Goal: Task Accomplishment & Management: Complete application form

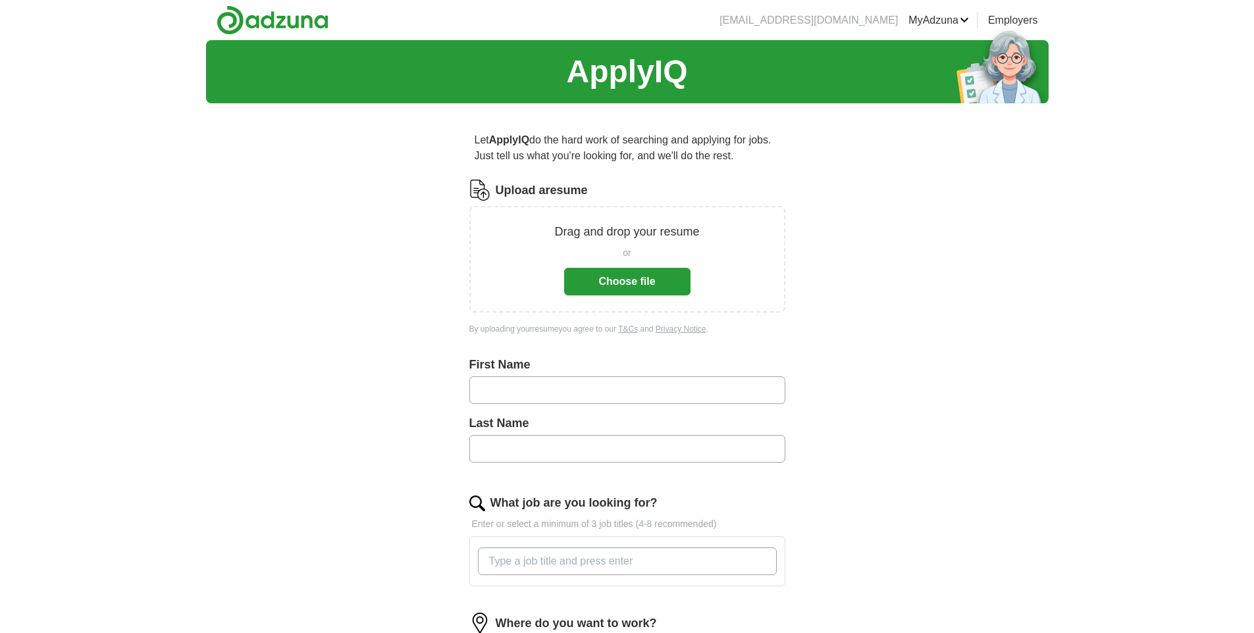
click at [645, 292] on button "Choose file" at bounding box center [627, 282] width 126 height 28
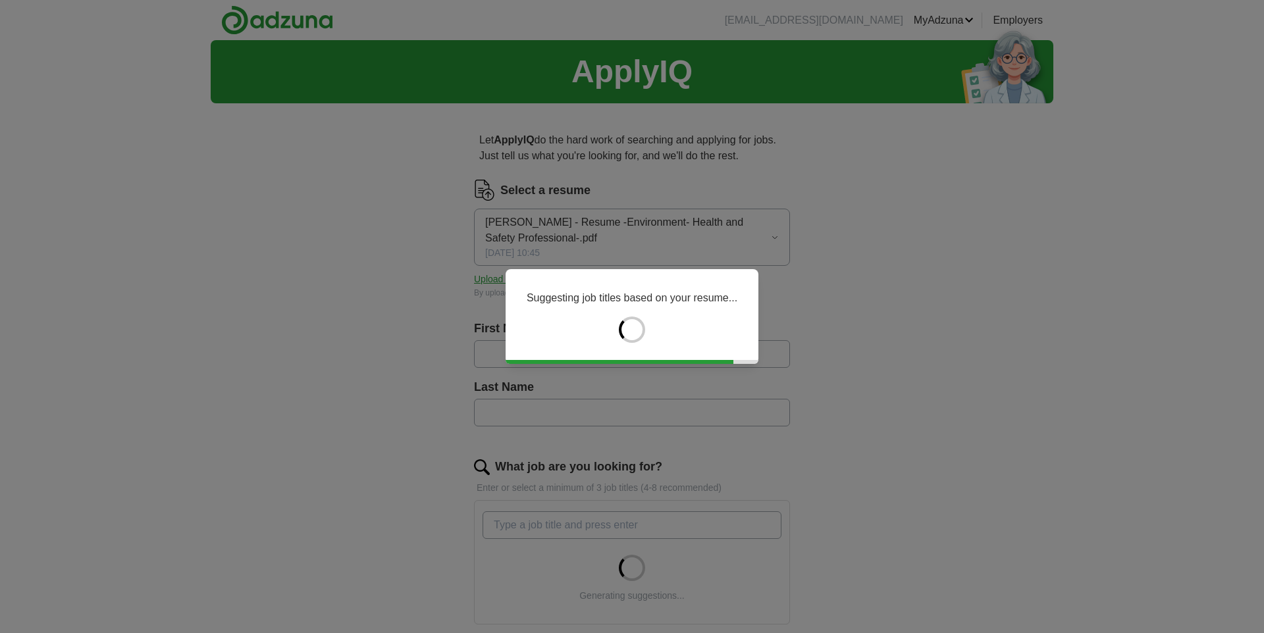
type input "********"
type input "*****"
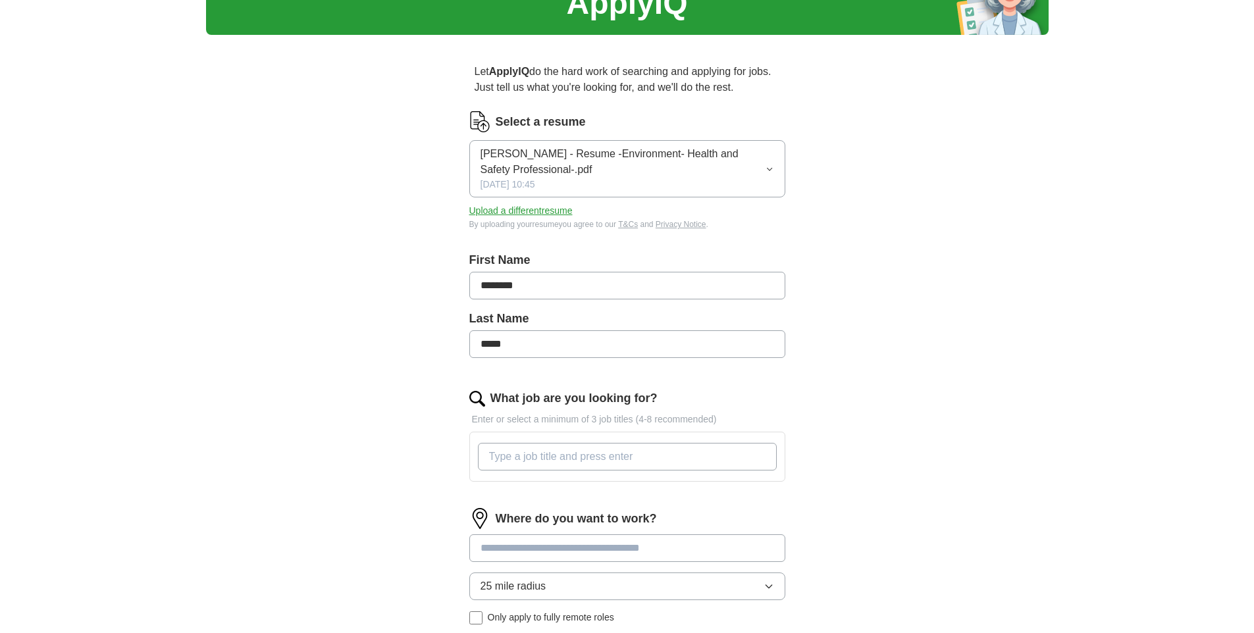
scroll to position [86, 0]
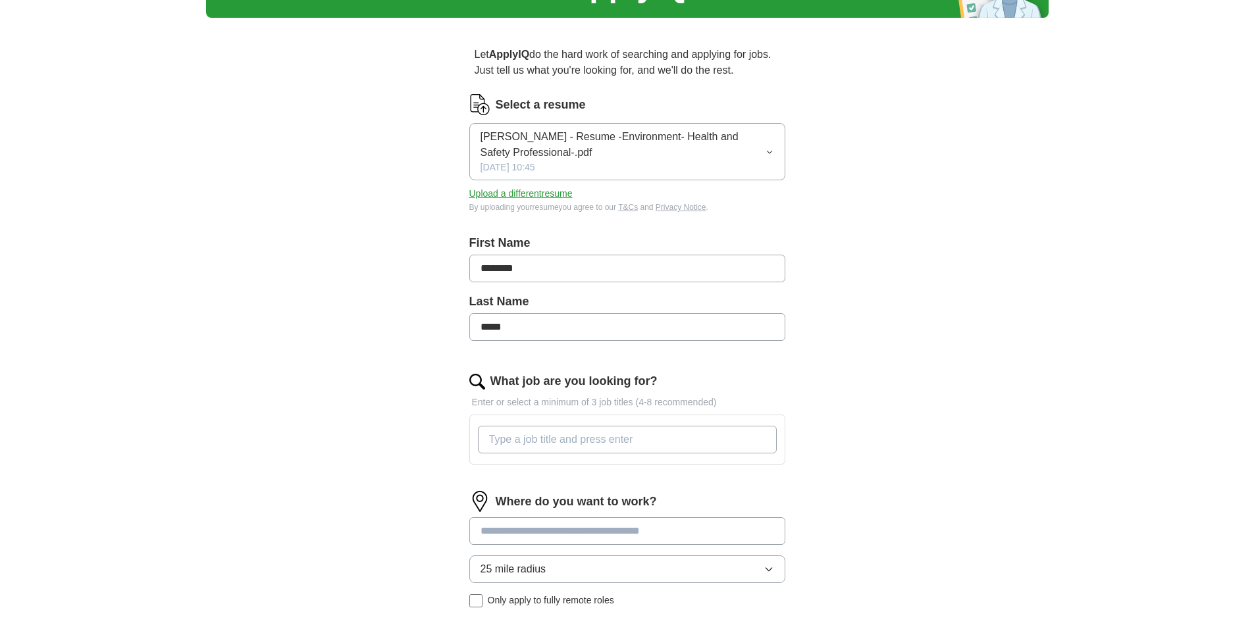
click at [542, 438] on input "What job are you looking for?" at bounding box center [627, 440] width 299 height 28
paste input "EHS Manager"
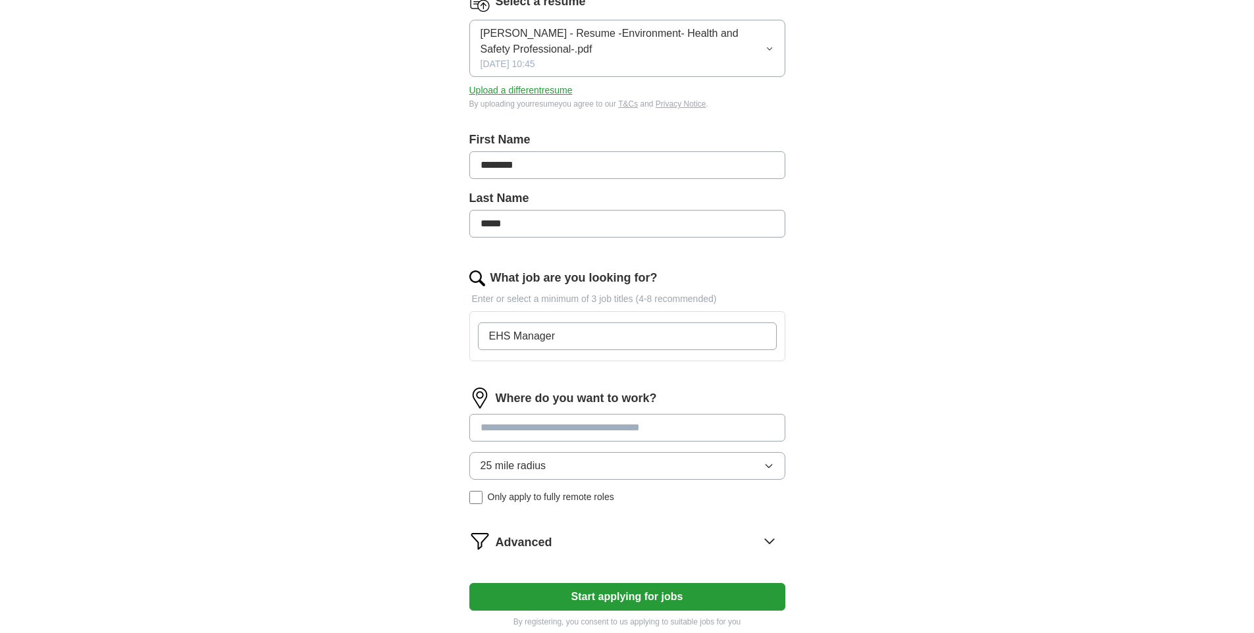
scroll to position [197, 0]
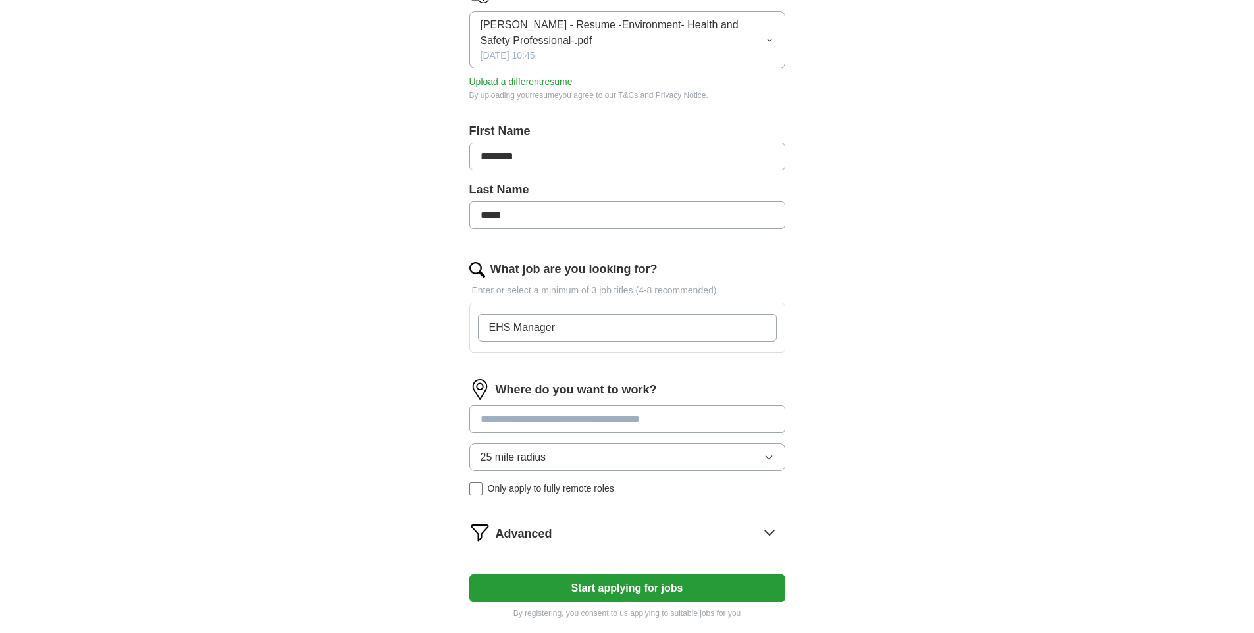
click at [654, 586] on form "Select a resume [PERSON_NAME] - Resume -Environment- Health and Safety Professi…" at bounding box center [627, 300] width 316 height 637
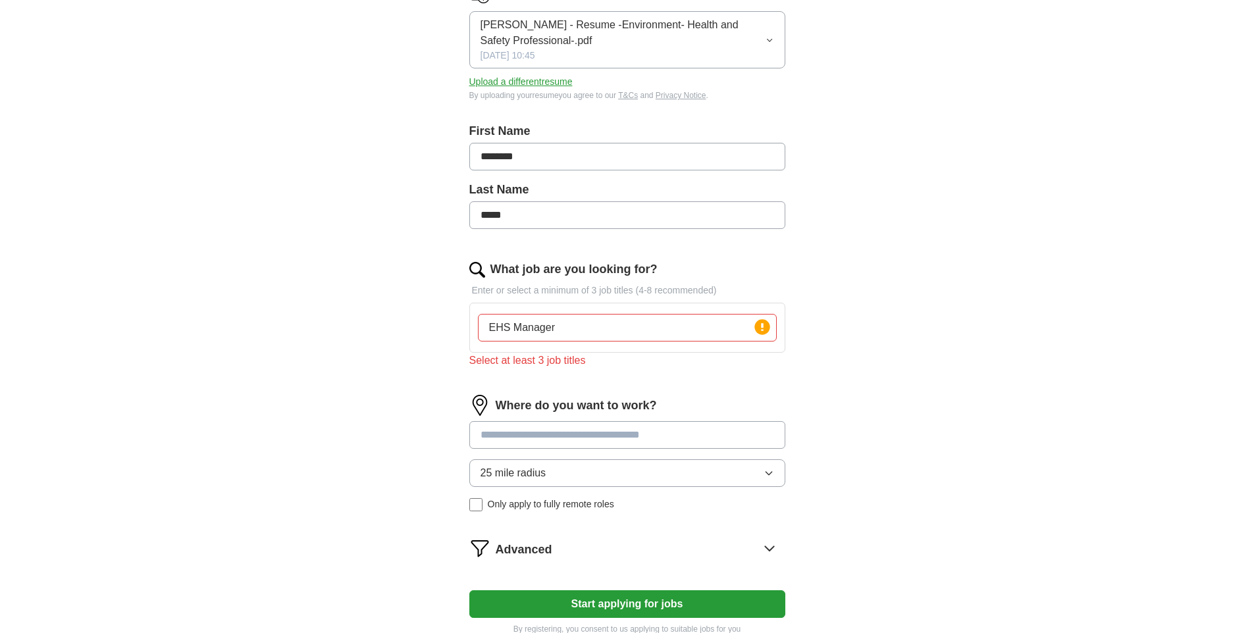
click at [594, 329] on input "EHS Manager" at bounding box center [627, 328] width 299 height 28
type input "EHS Manager, EHS, Safety"
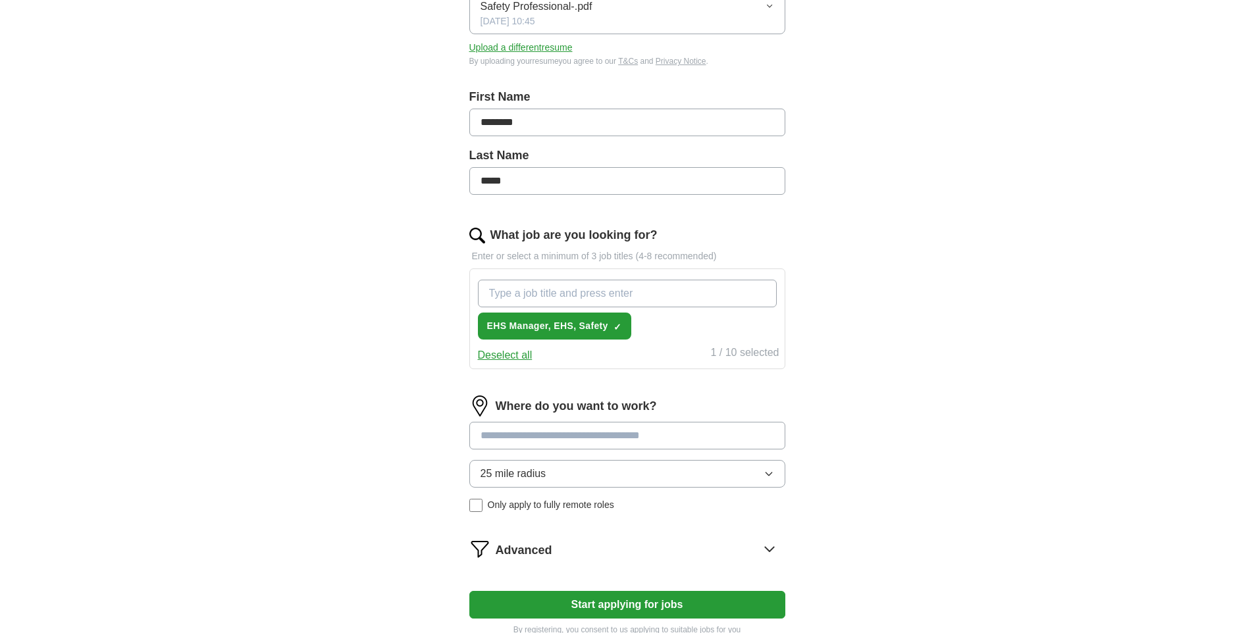
scroll to position [249, 0]
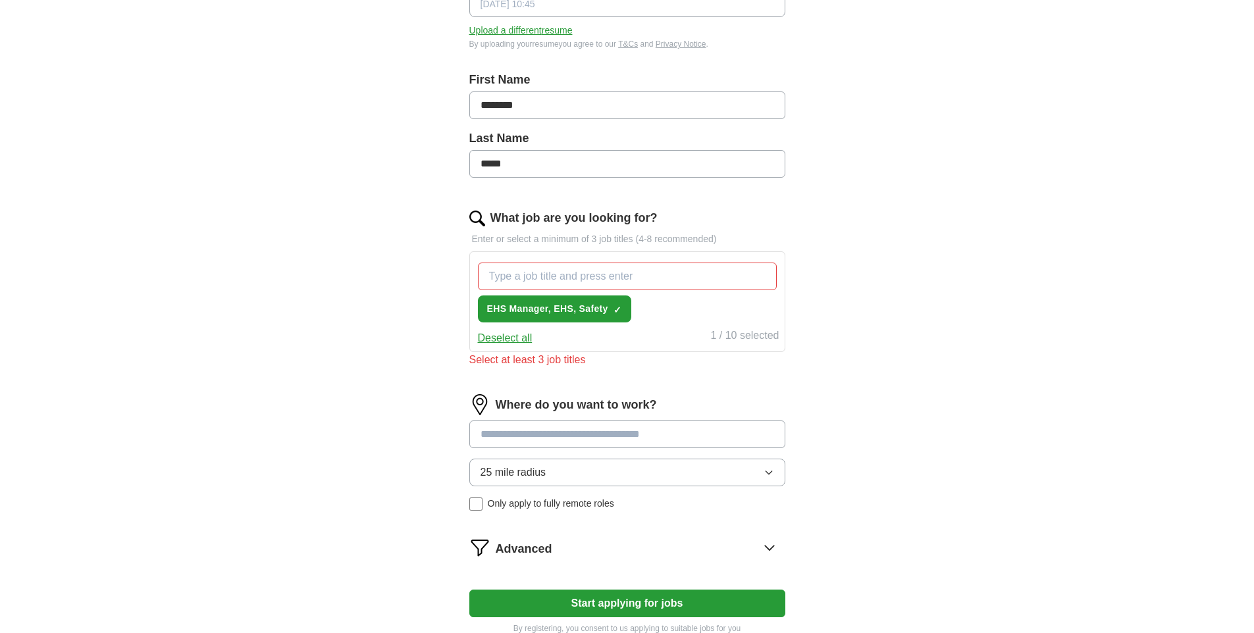
click at [653, 585] on form "Select a resume [PERSON_NAME] - Resume -Environment- Health and Safety Professi…" at bounding box center [627, 283] width 316 height 704
click at [590, 320] on button "EHS Manager, EHS, Safety ✓ ×" at bounding box center [554, 309] width 153 height 27
click at [615, 308] on span "+" at bounding box center [618, 309] width 8 height 11
click at [671, 608] on button "Start applying for jobs" at bounding box center [627, 604] width 316 height 28
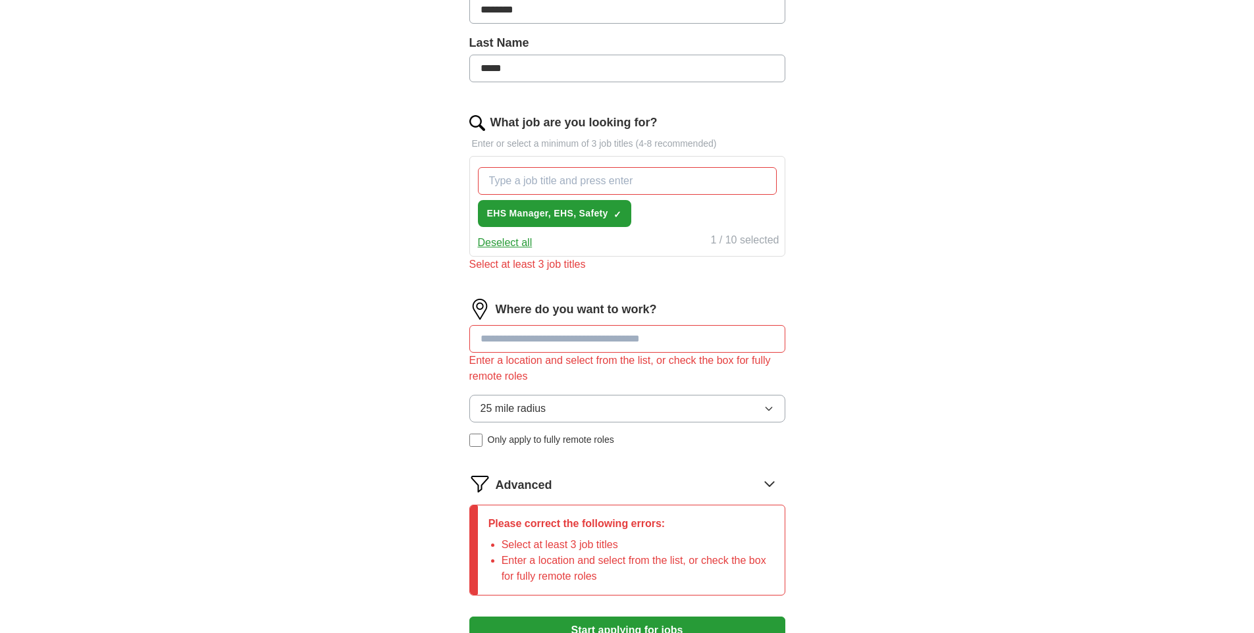
scroll to position [391, 0]
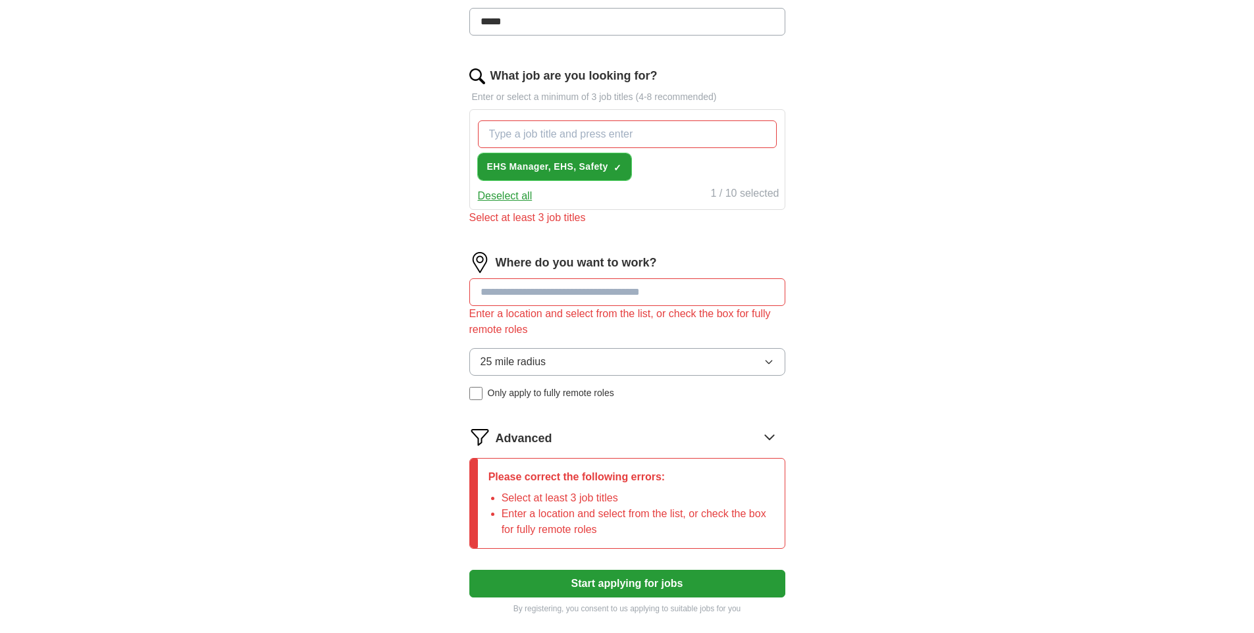
click at [0, 0] on span "×" at bounding box center [0, 0] width 0 height 0
click at [577, 171] on span "EHS Manager, EHS, Safety" at bounding box center [547, 167] width 121 height 14
click at [604, 167] on span "EHS Manager, EHS, Safety" at bounding box center [547, 167] width 121 height 14
click at [604, 166] on span "EHS Manager, EHS, Safety" at bounding box center [547, 167] width 121 height 14
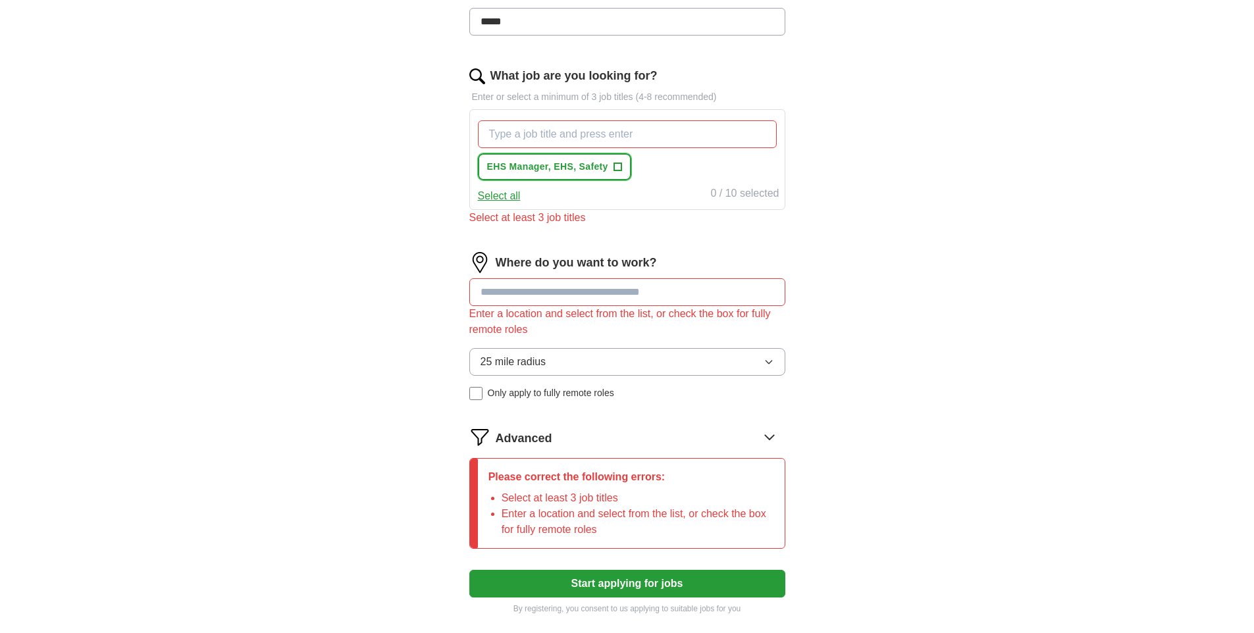
click at [618, 165] on span "+" at bounding box center [618, 167] width 8 height 11
click at [0, 0] on span "×" at bounding box center [0, 0] width 0 height 0
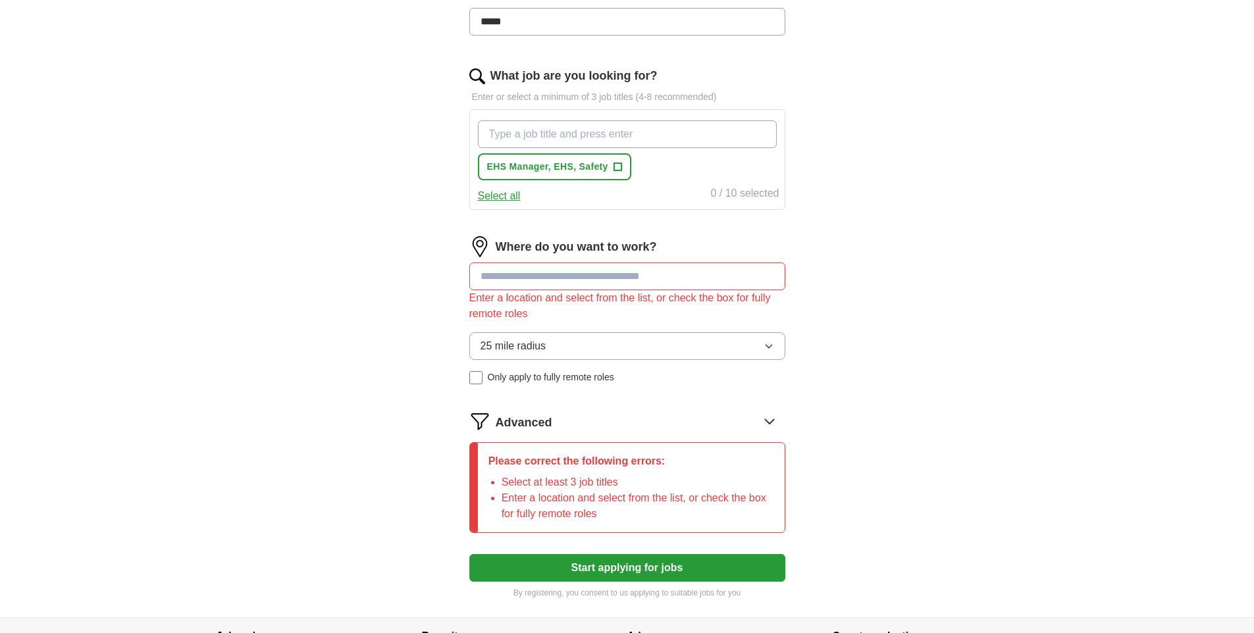
click at [617, 141] on input "What job are you looking for?" at bounding box center [627, 134] width 299 height 28
type input "√"
paste input "EHS Manager"
type input "EHS Manager"
click at [798, 150] on div "Let ApplyIQ do the hard work of searching and applying for jobs. Just tell us w…" at bounding box center [627, 170] width 421 height 895
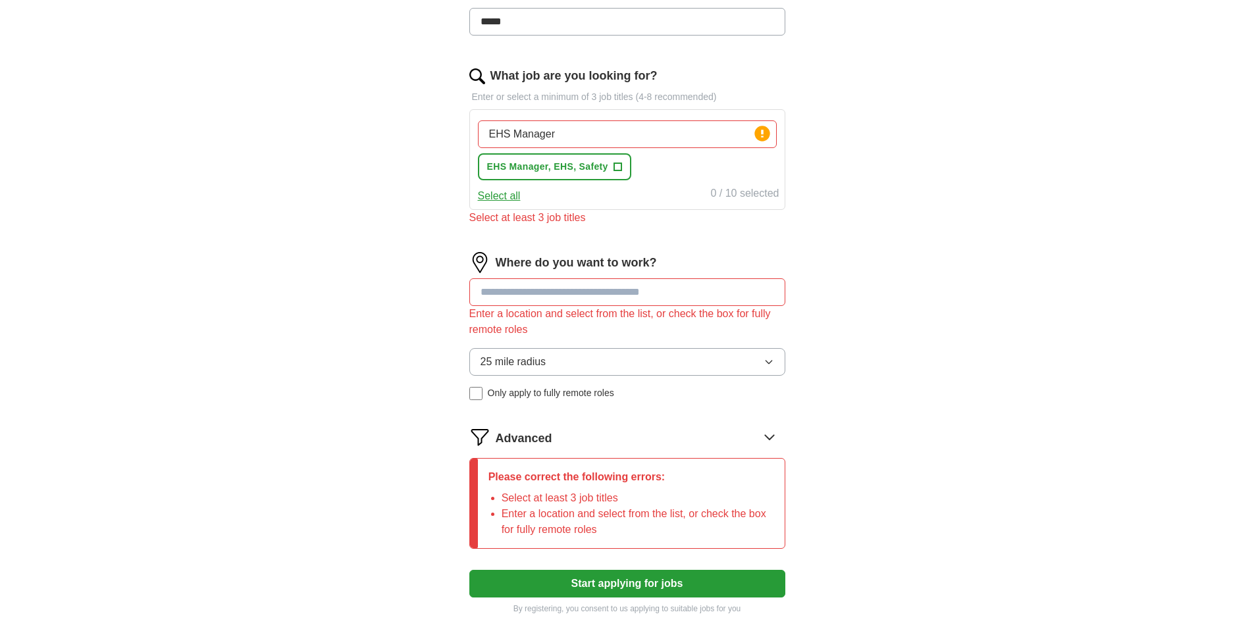
click at [688, 138] on input "EHS Manager" at bounding box center [627, 134] width 299 height 28
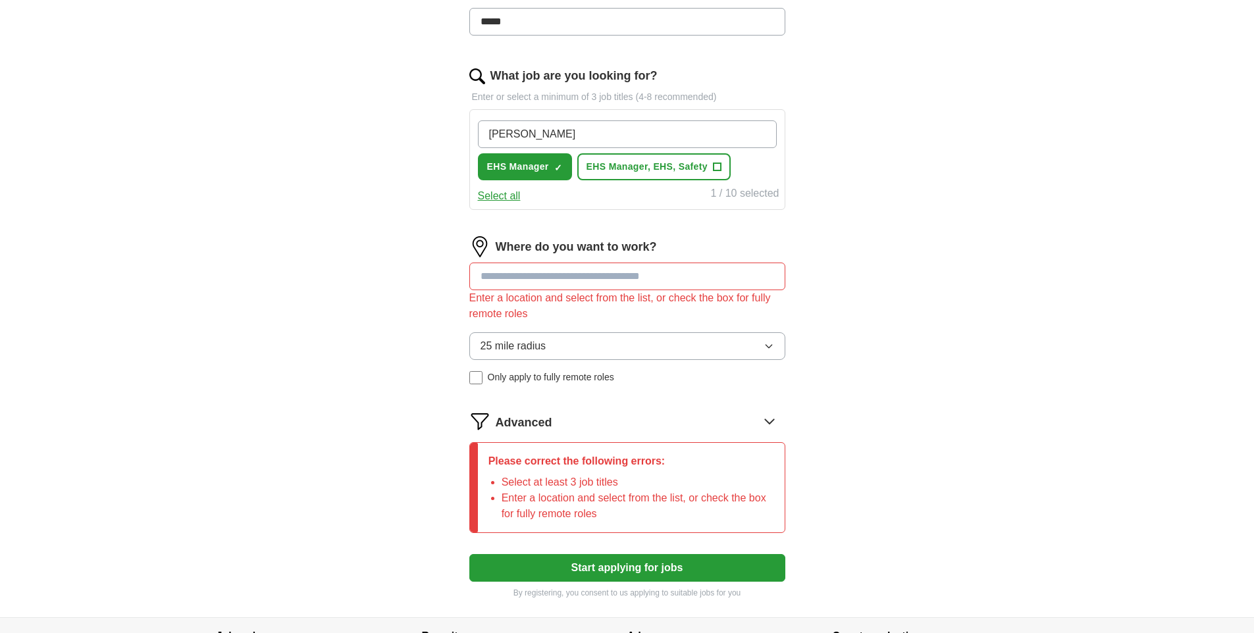
type input "Safety"
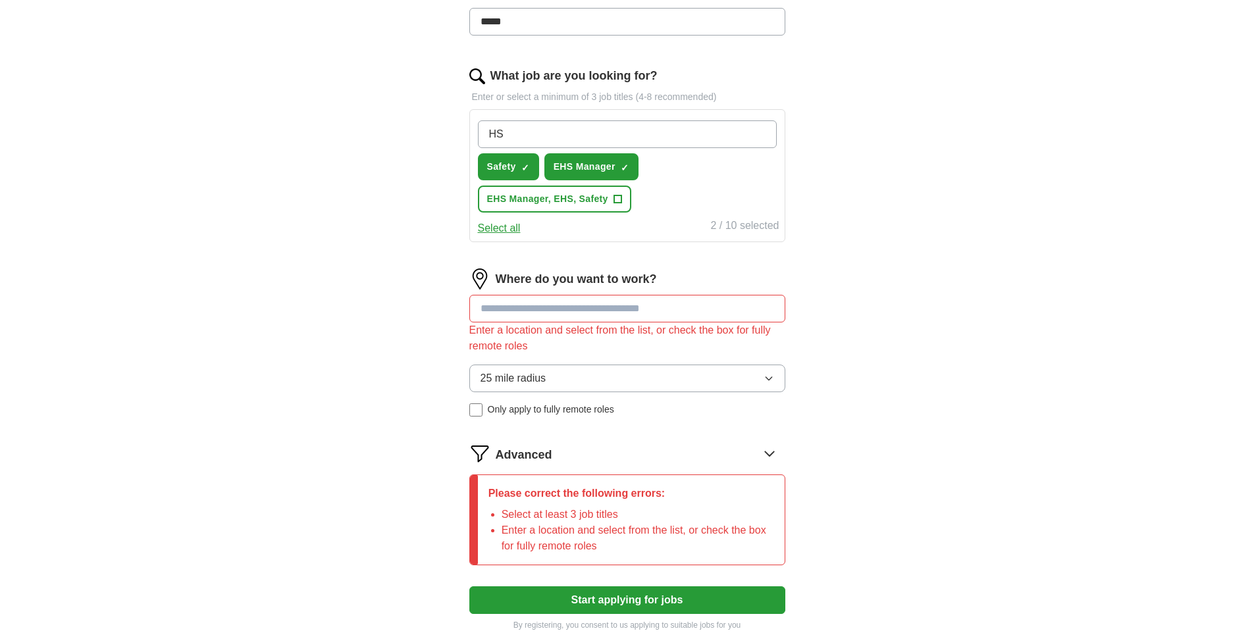
type input "HSE"
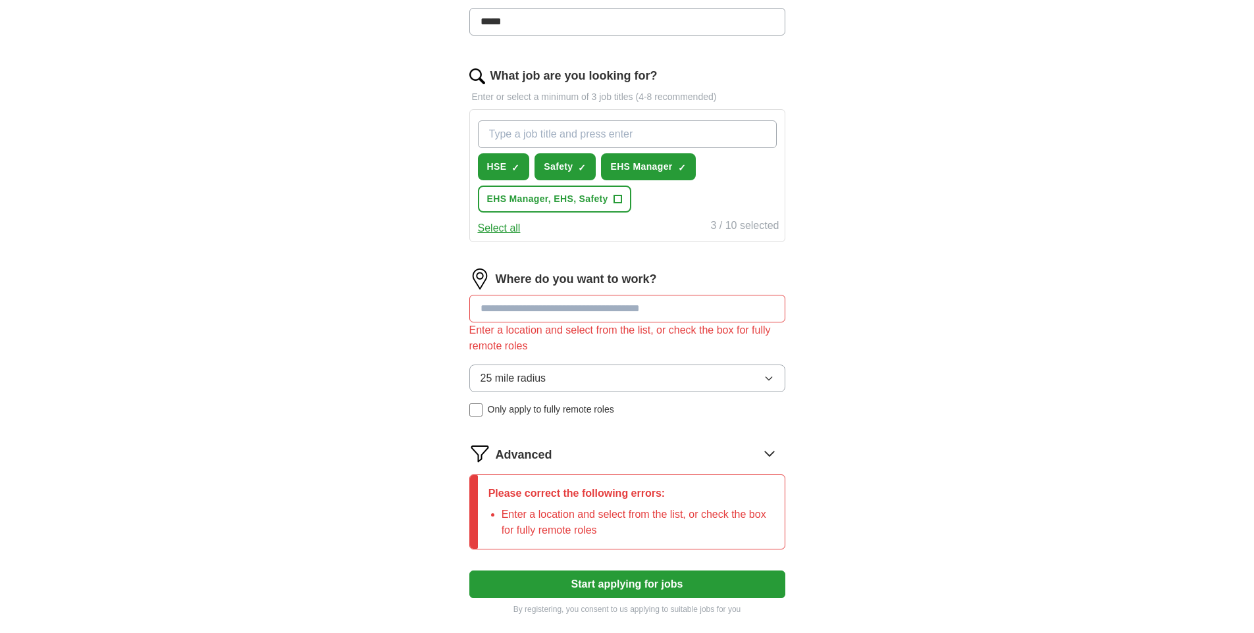
click at [644, 311] on input at bounding box center [627, 309] width 316 height 28
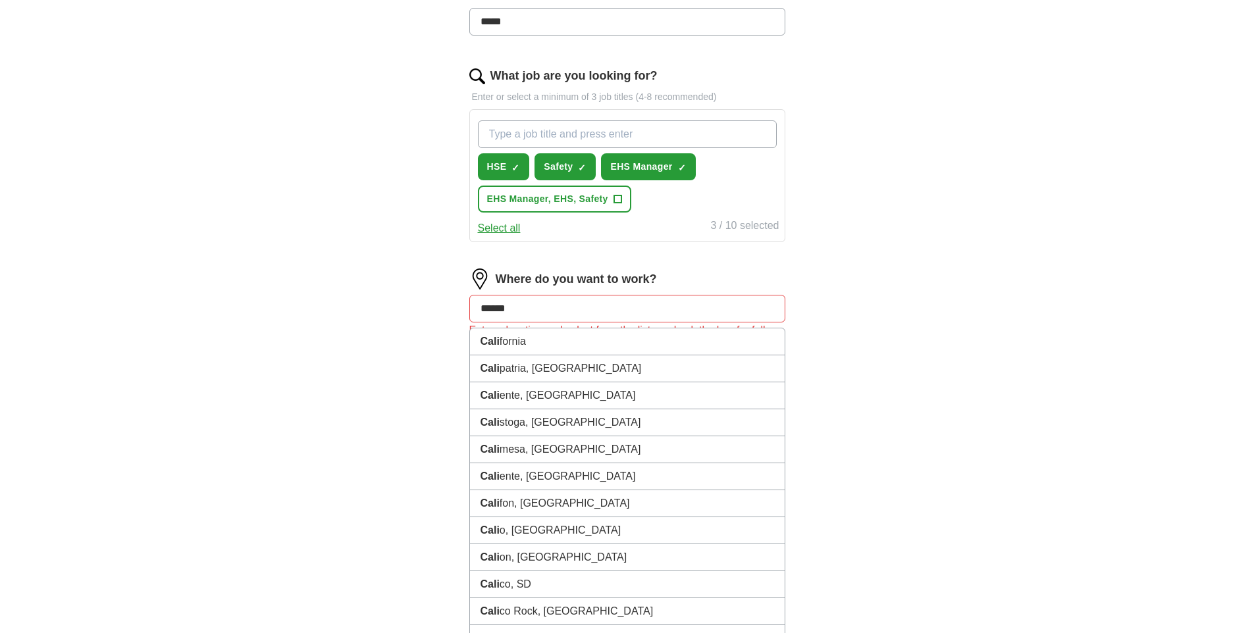
type input "*******"
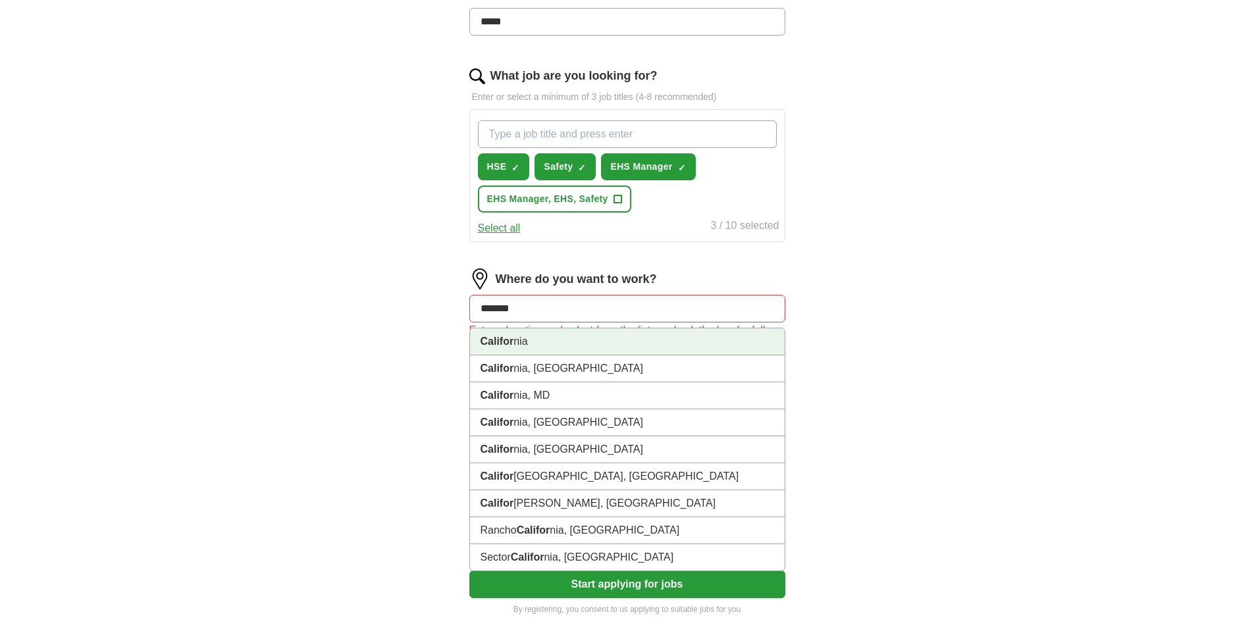
click at [587, 348] on li "Califor nia" at bounding box center [627, 341] width 315 height 27
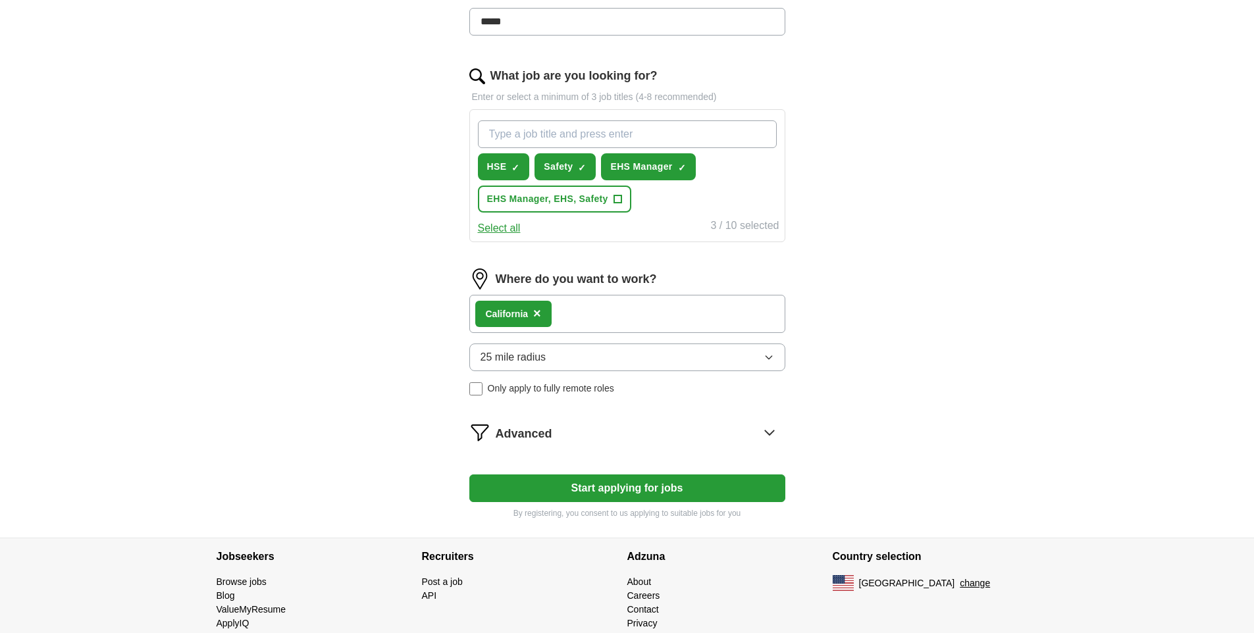
click at [523, 485] on button "Start applying for jobs" at bounding box center [627, 489] width 316 height 28
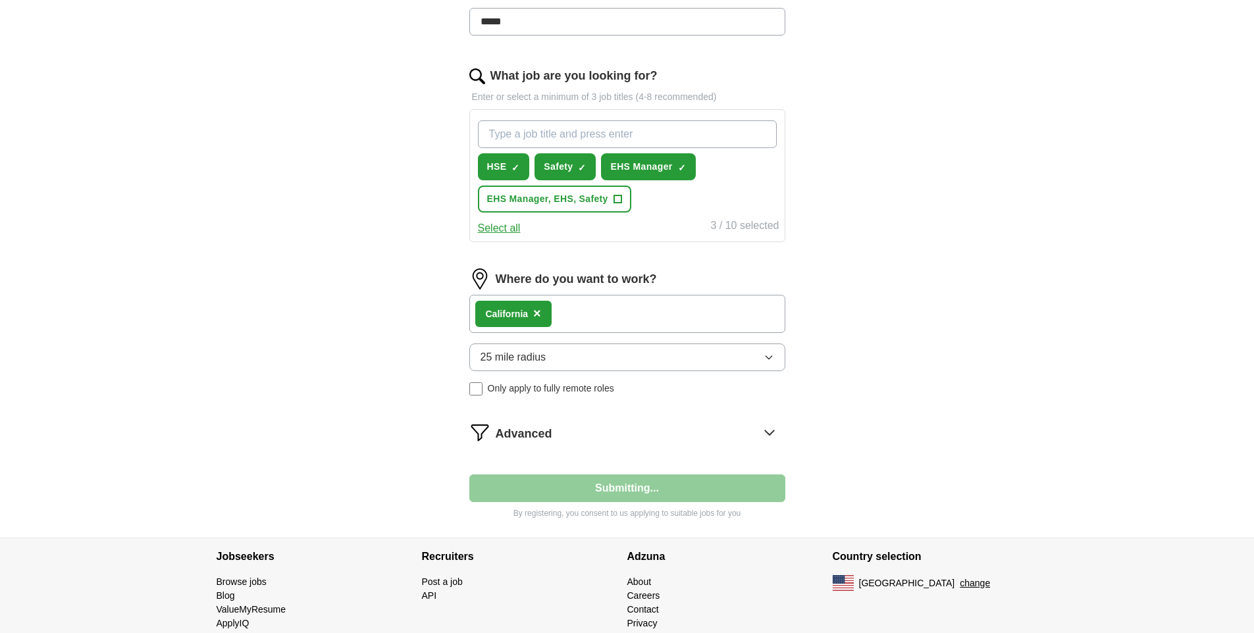
select select "**"
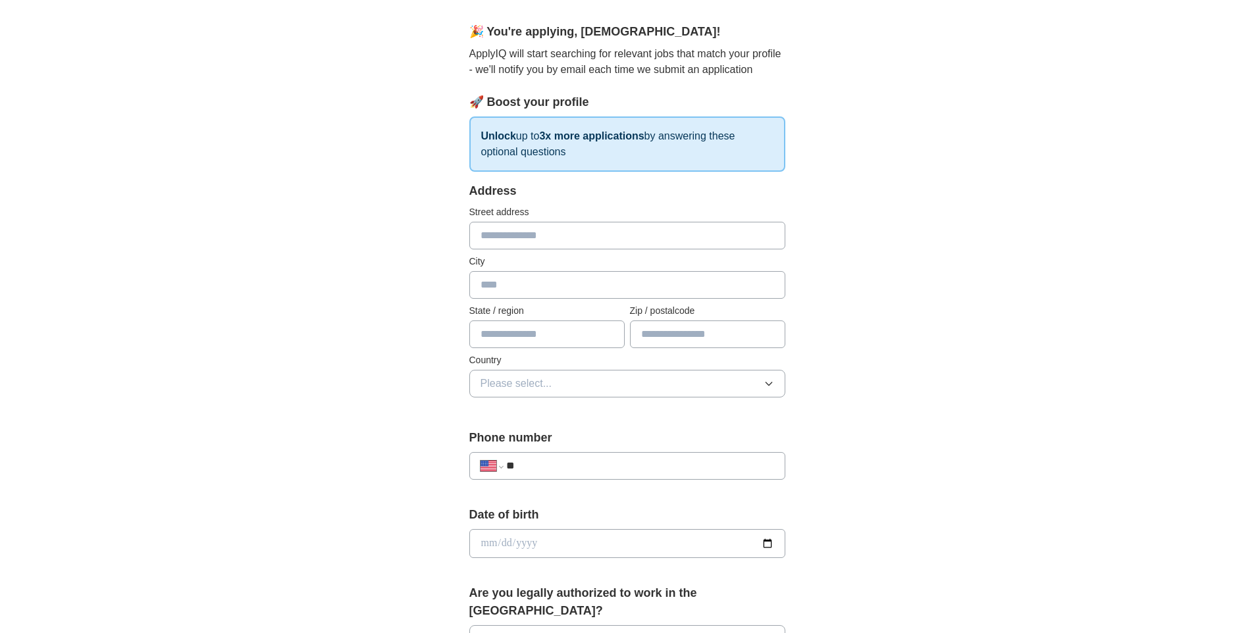
scroll to position [0, 0]
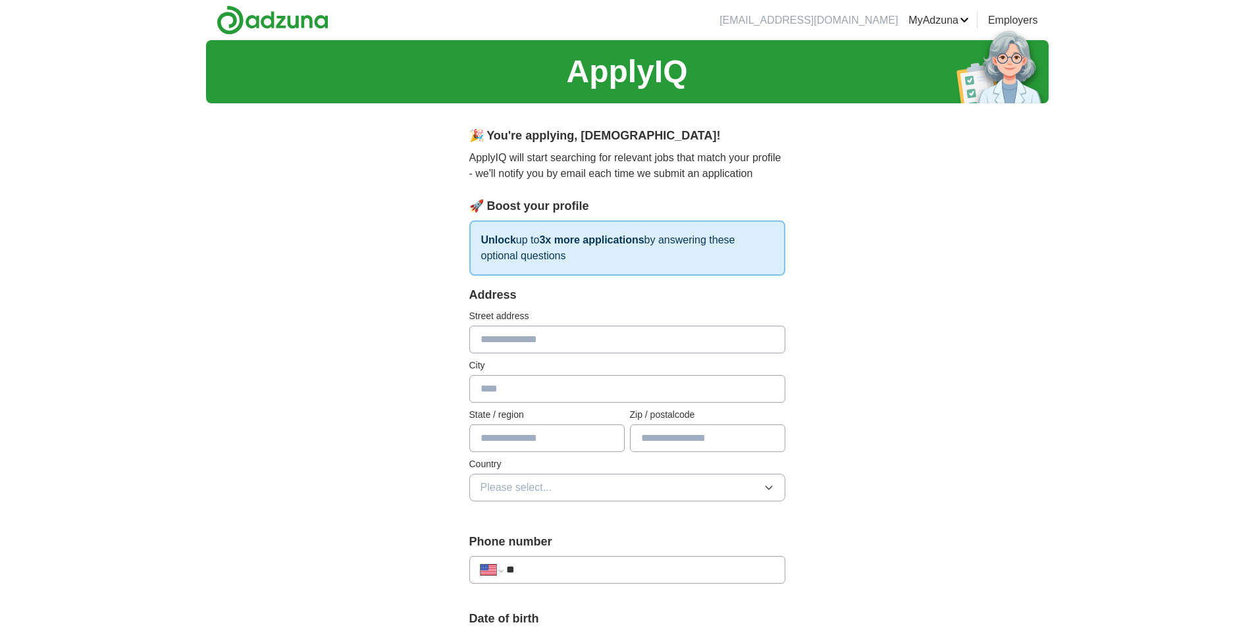
click at [564, 345] on input "text" at bounding box center [627, 340] width 316 height 28
type input "**********"
type input "*********"
type input "**"
type input "*****"
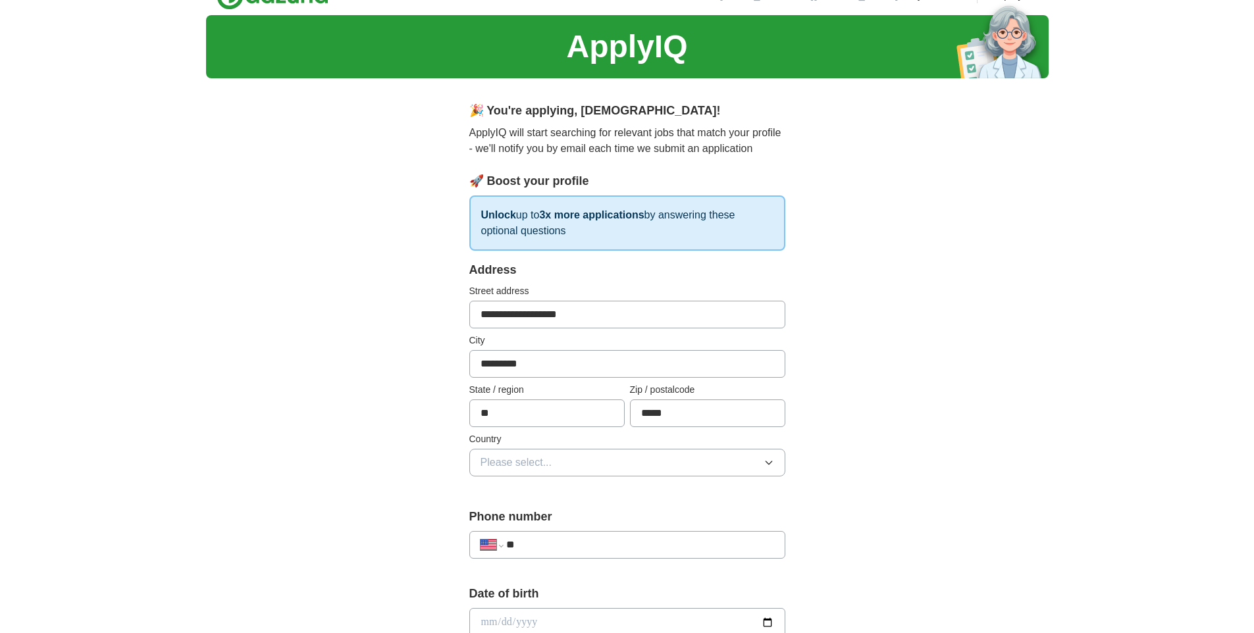
scroll to position [49, 0]
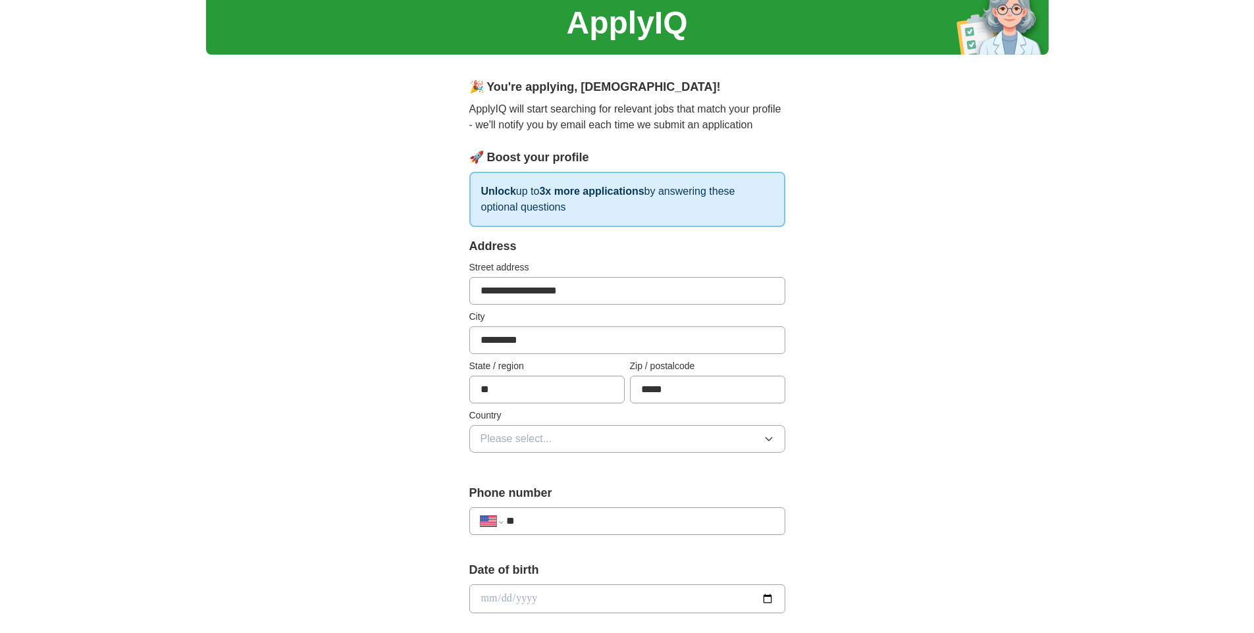
click at [547, 436] on span "Please select..." at bounding box center [517, 439] width 72 height 16
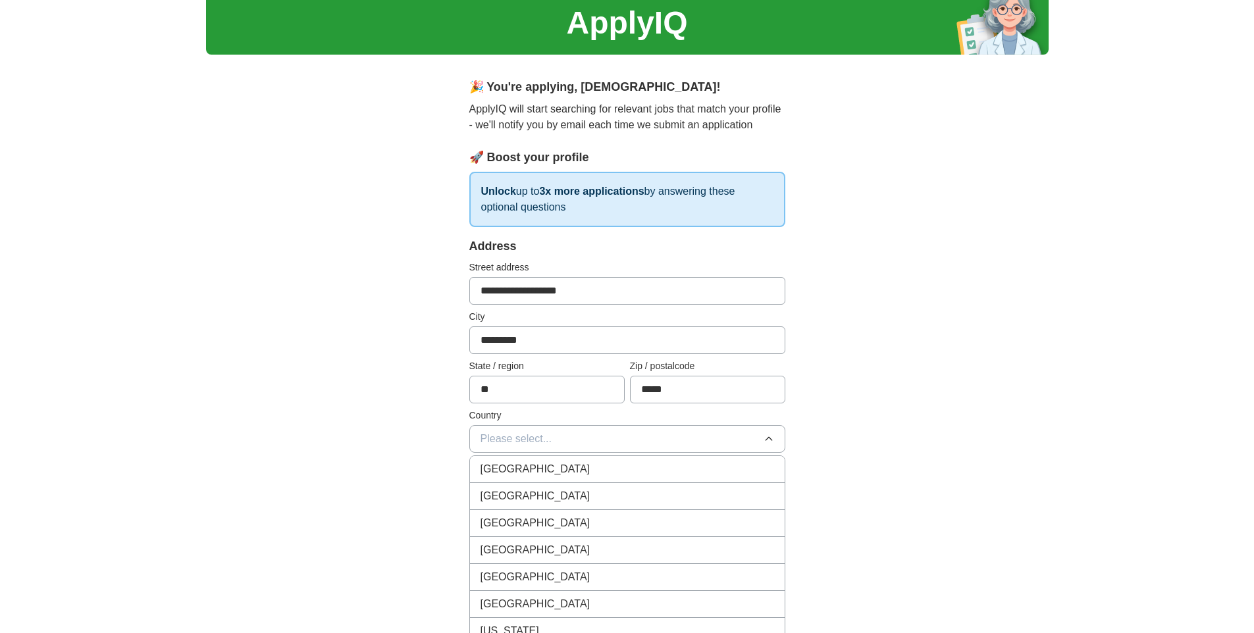
click at [541, 499] on span "[GEOGRAPHIC_DATA]" at bounding box center [536, 496] width 110 height 16
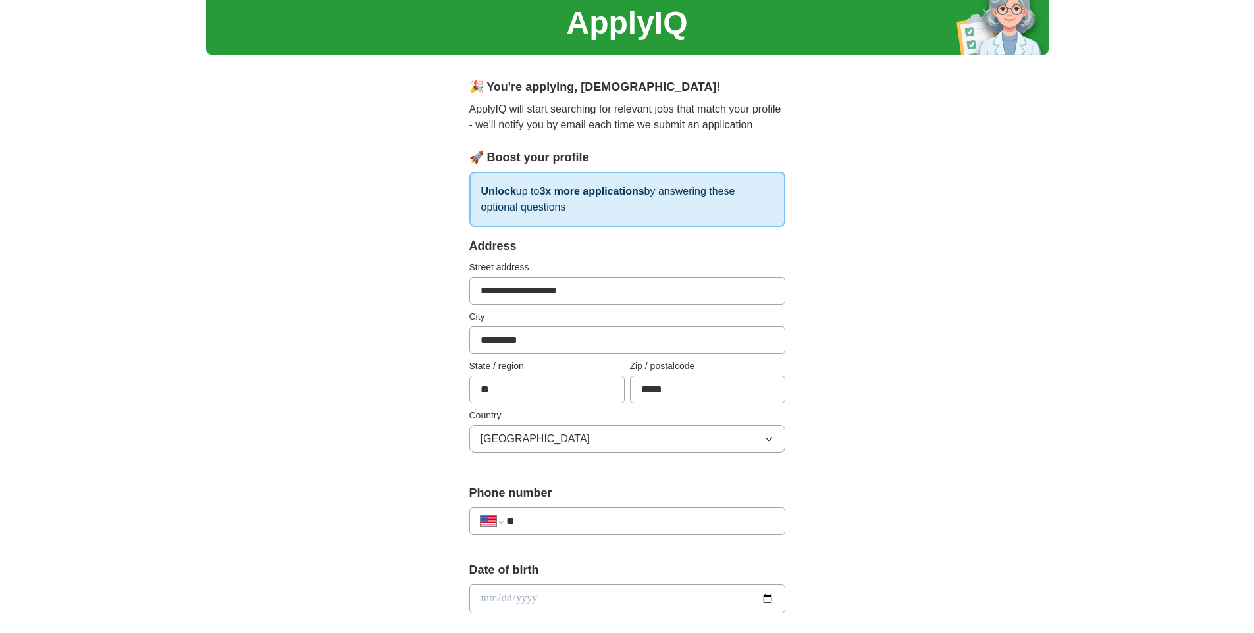
scroll to position [201, 0]
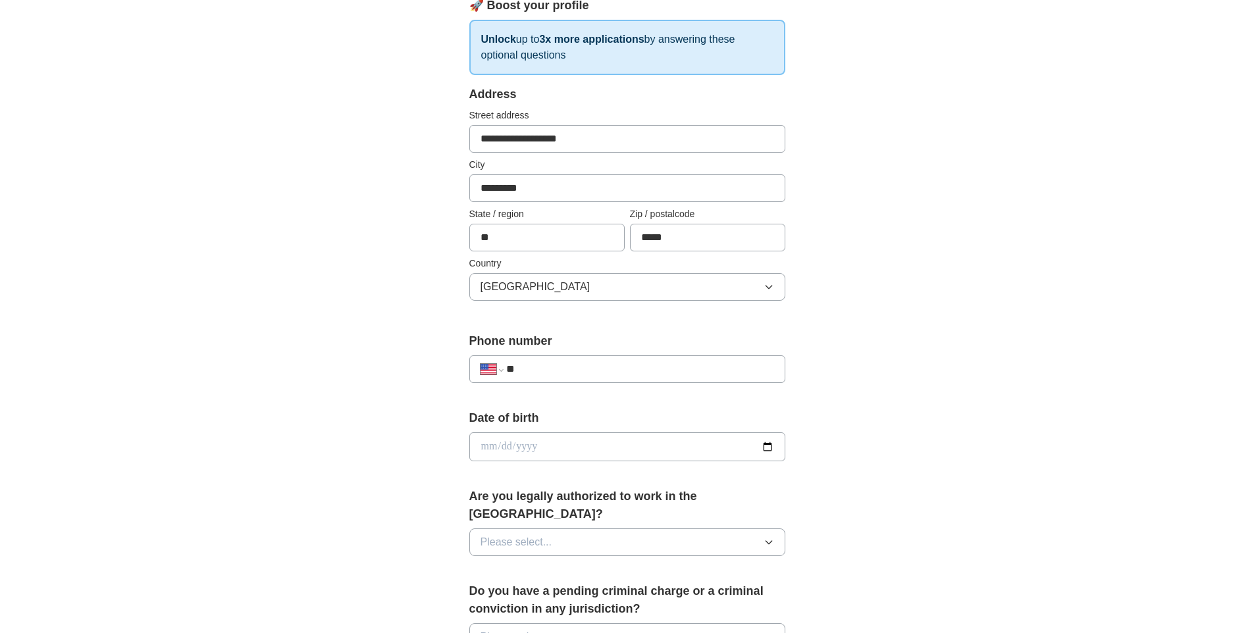
click at [573, 369] on input "**" at bounding box center [639, 369] width 267 height 16
type input "**********"
click at [765, 449] on input "date" at bounding box center [627, 447] width 316 height 29
click at [300, 364] on div "**********" at bounding box center [627, 438] width 843 height 1199
click at [532, 447] on input "date" at bounding box center [627, 447] width 316 height 29
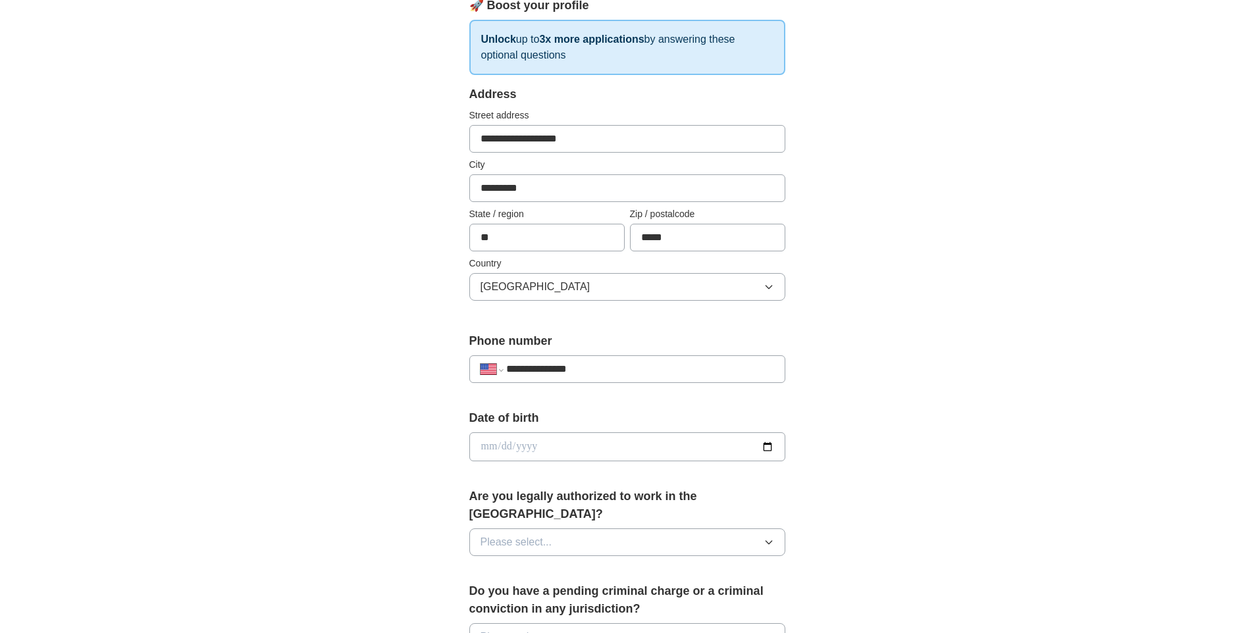
click at [489, 450] on input "date" at bounding box center [627, 447] width 316 height 29
type input "**********"
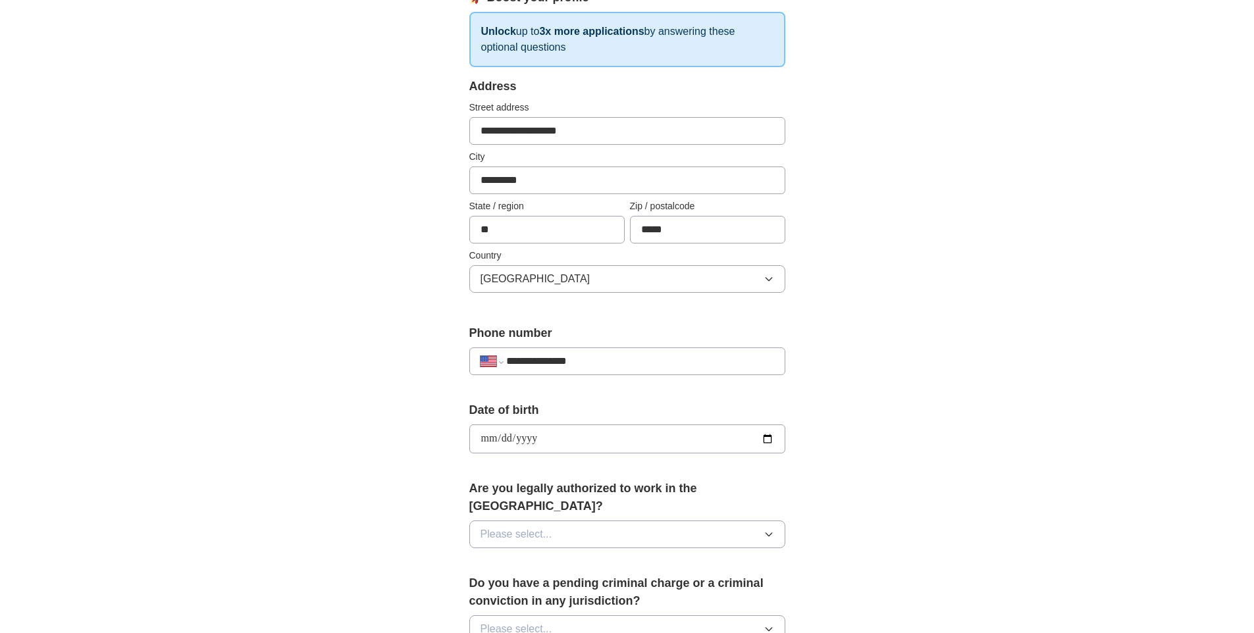
click at [517, 527] on span "Please select..." at bounding box center [517, 535] width 72 height 16
click at [521, 557] on div "Yes" at bounding box center [628, 565] width 294 height 16
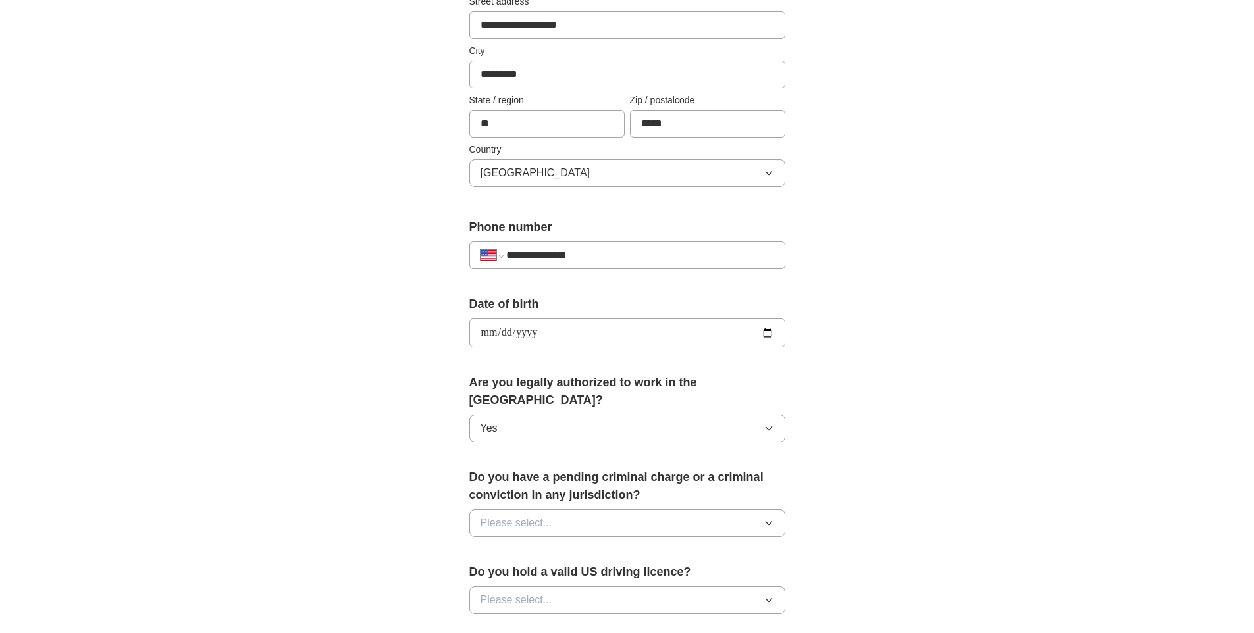
scroll to position [378, 0]
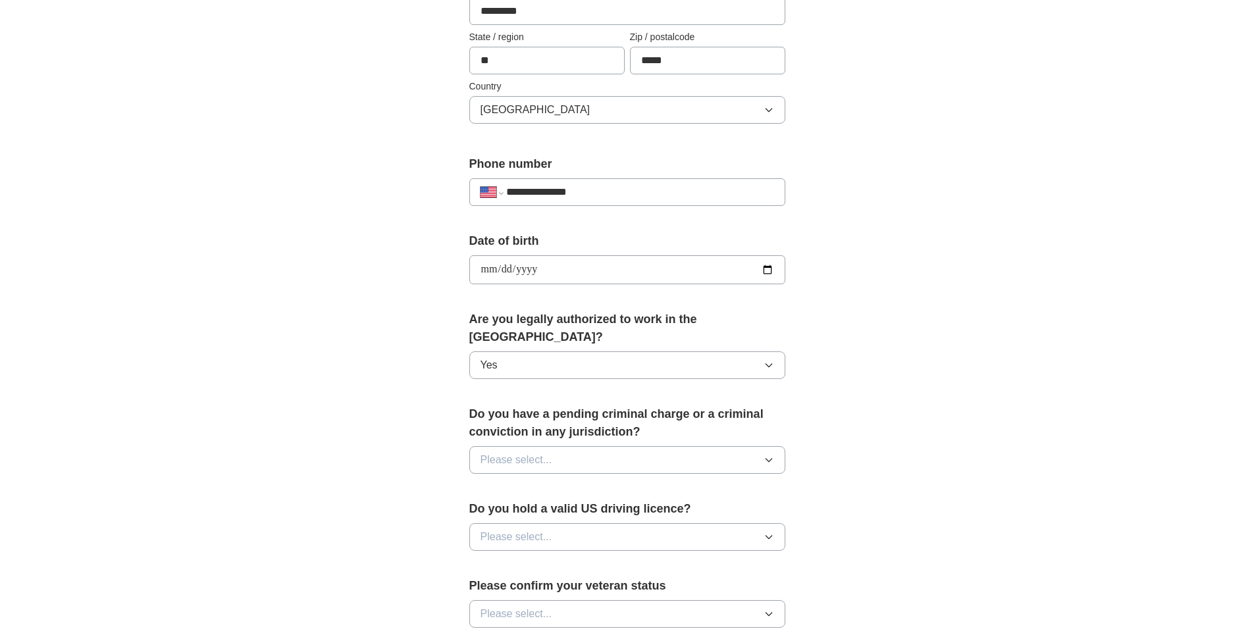
click at [554, 446] on button "Please select..." at bounding box center [627, 460] width 316 height 28
click at [533, 510] on div "No" at bounding box center [628, 518] width 294 height 16
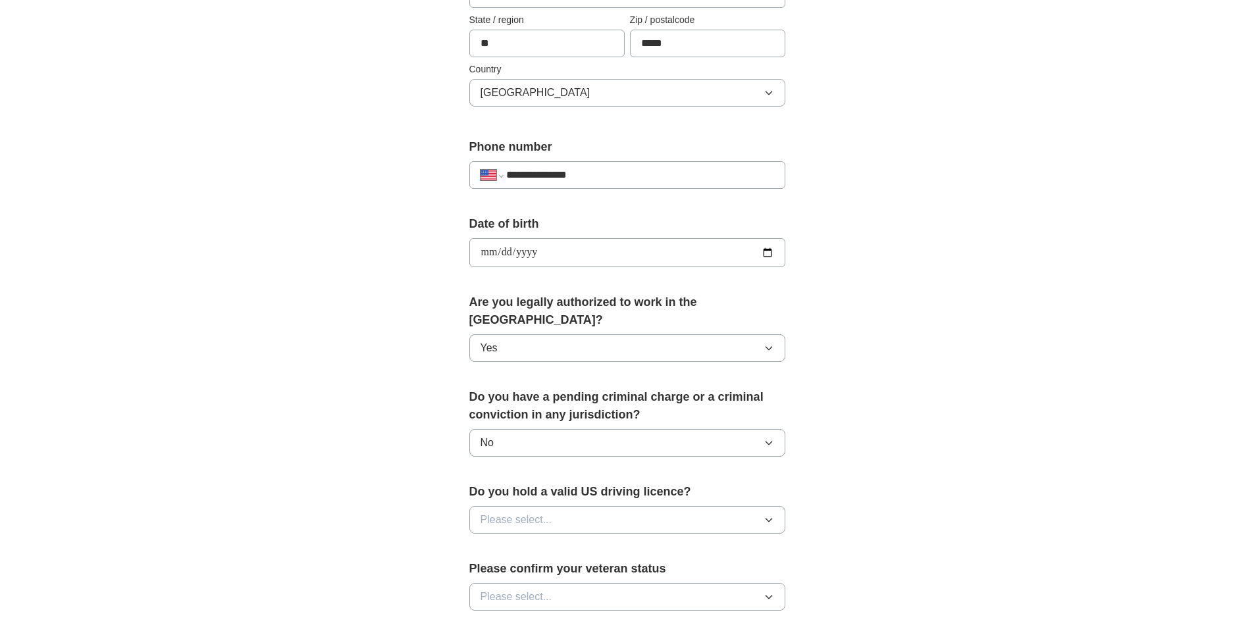
scroll to position [414, 0]
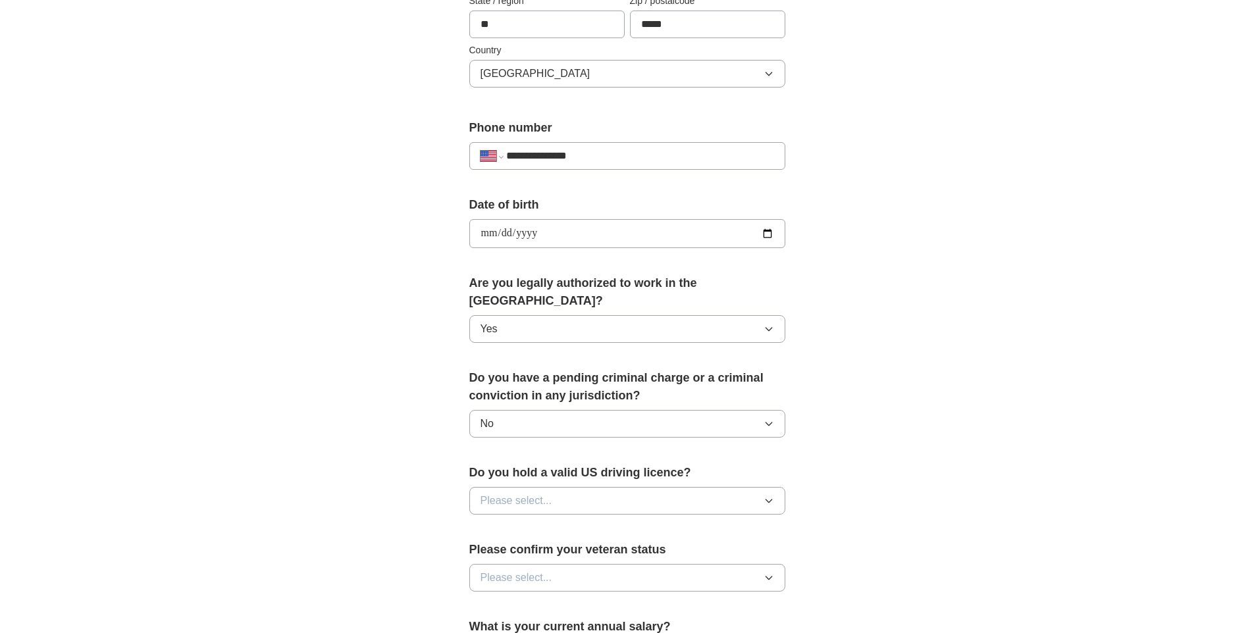
click at [552, 487] on button "Please select..." at bounding box center [627, 501] width 316 height 28
click at [544, 523] on div "Yes" at bounding box center [628, 531] width 294 height 16
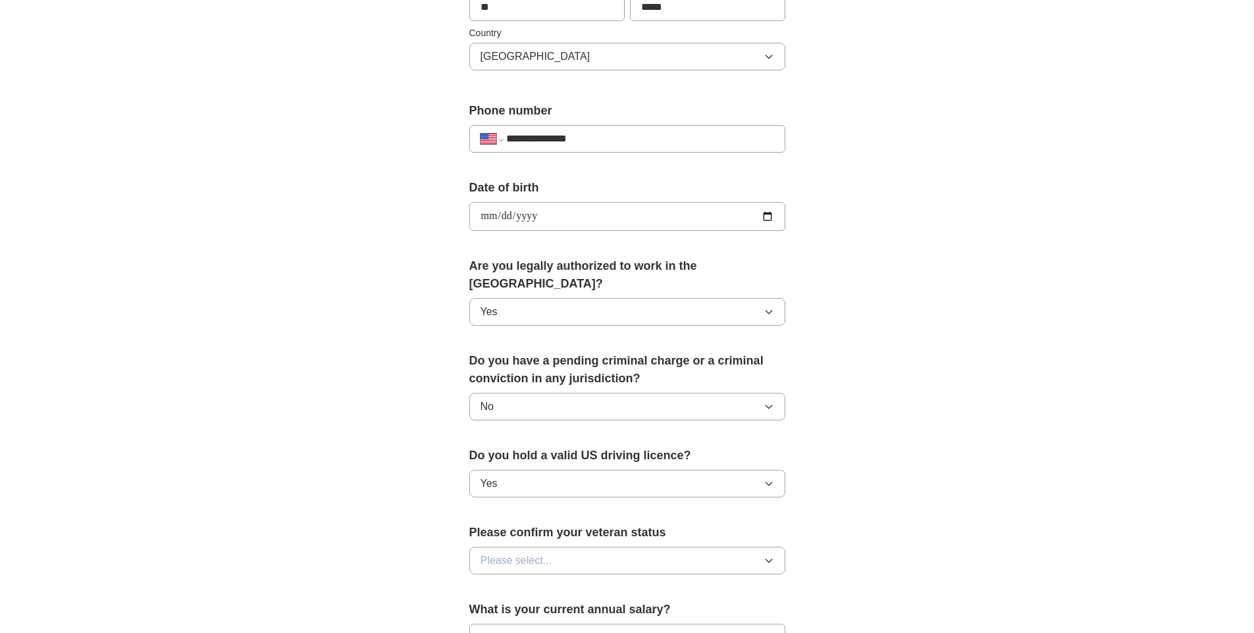
scroll to position [440, 0]
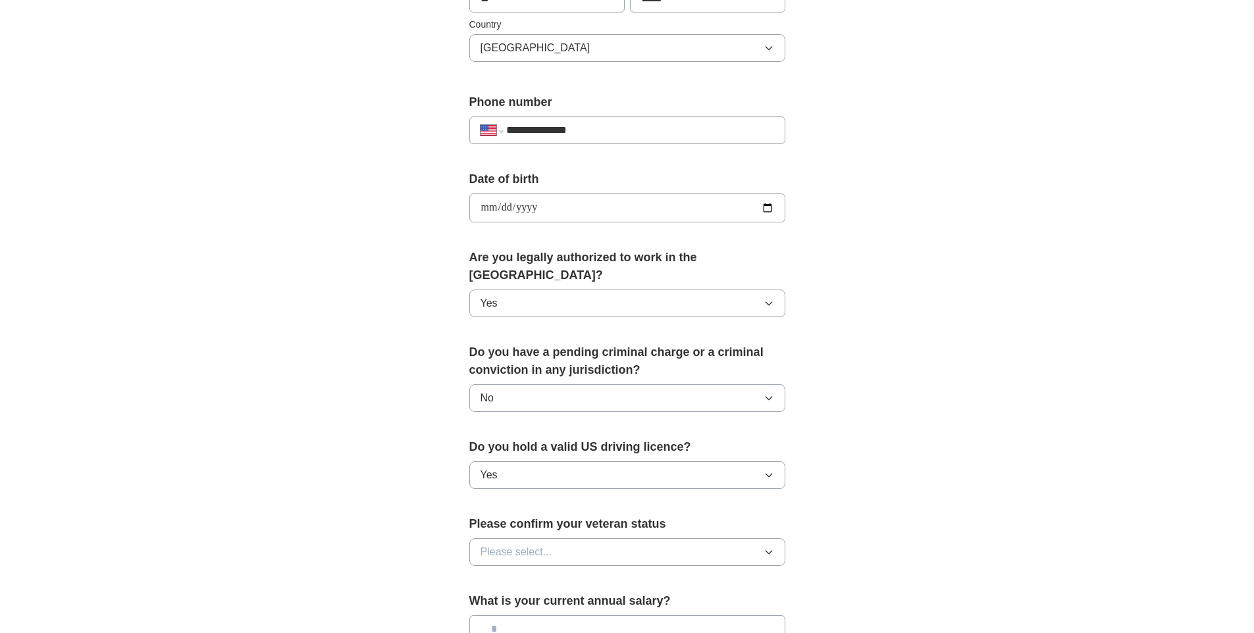
click at [542, 544] on span "Please select..." at bounding box center [517, 552] width 72 height 16
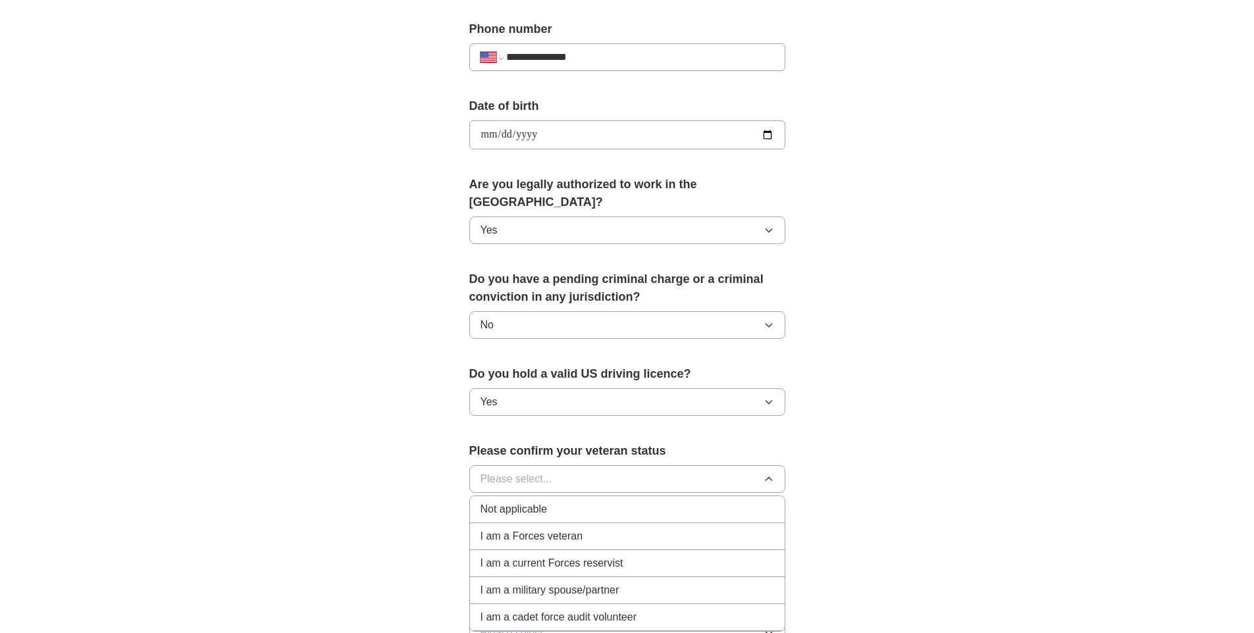
scroll to position [538, 0]
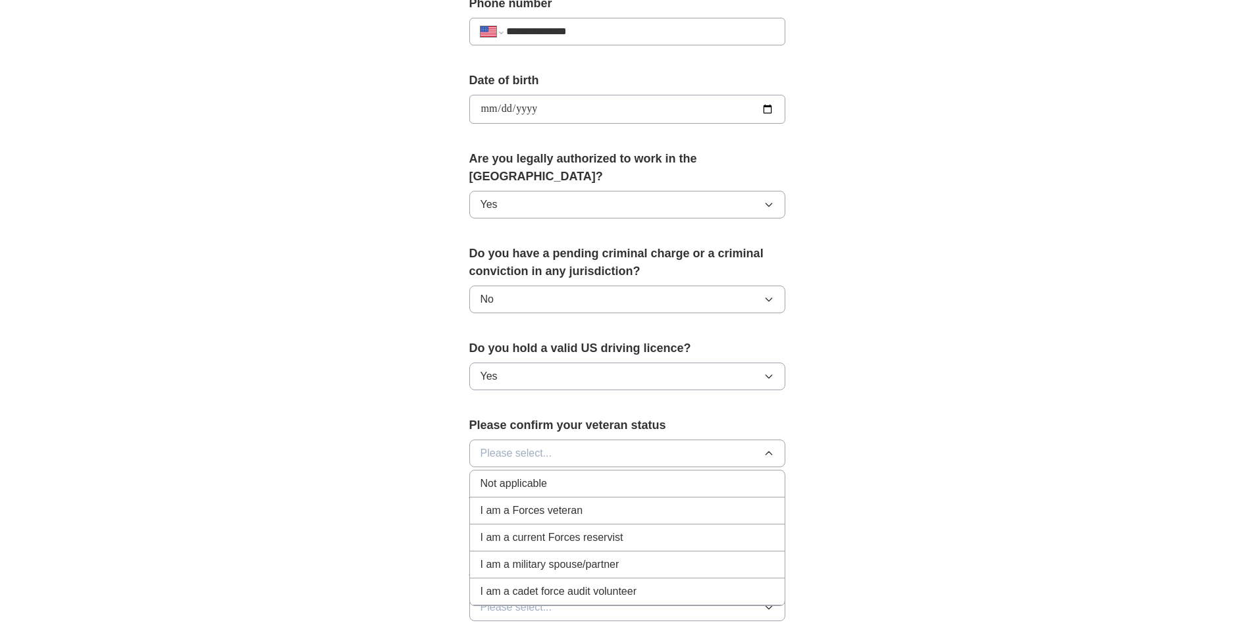
click at [668, 476] on div "Not applicable" at bounding box center [628, 484] width 294 height 16
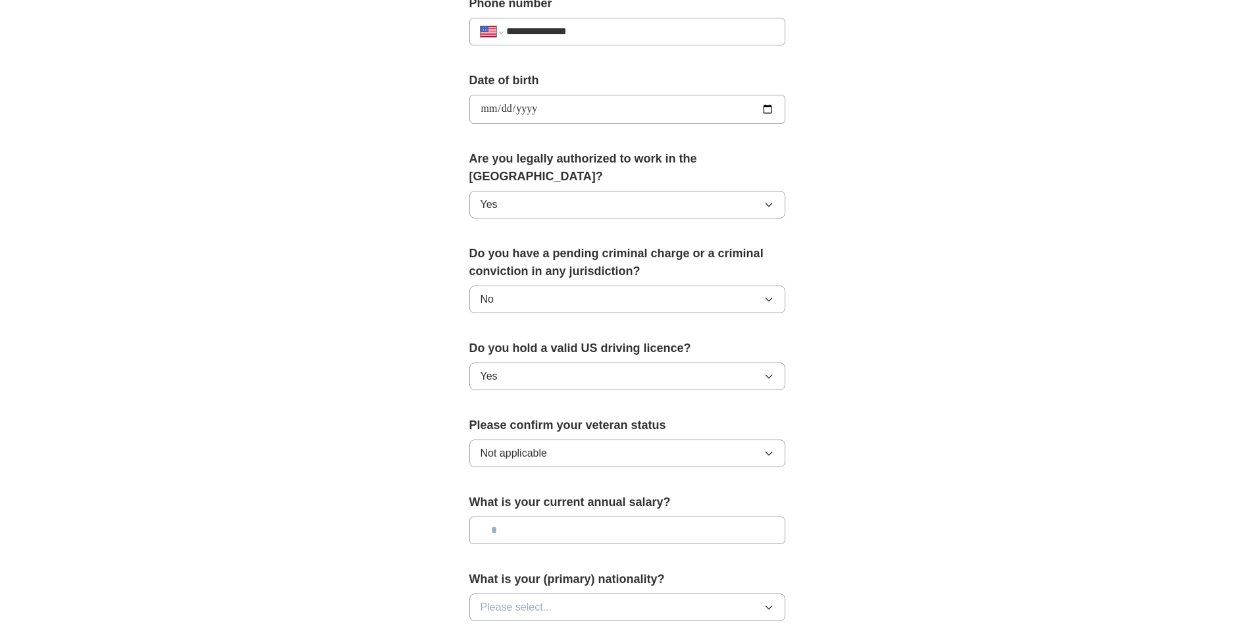
click at [526, 517] on input "text" at bounding box center [627, 531] width 316 height 28
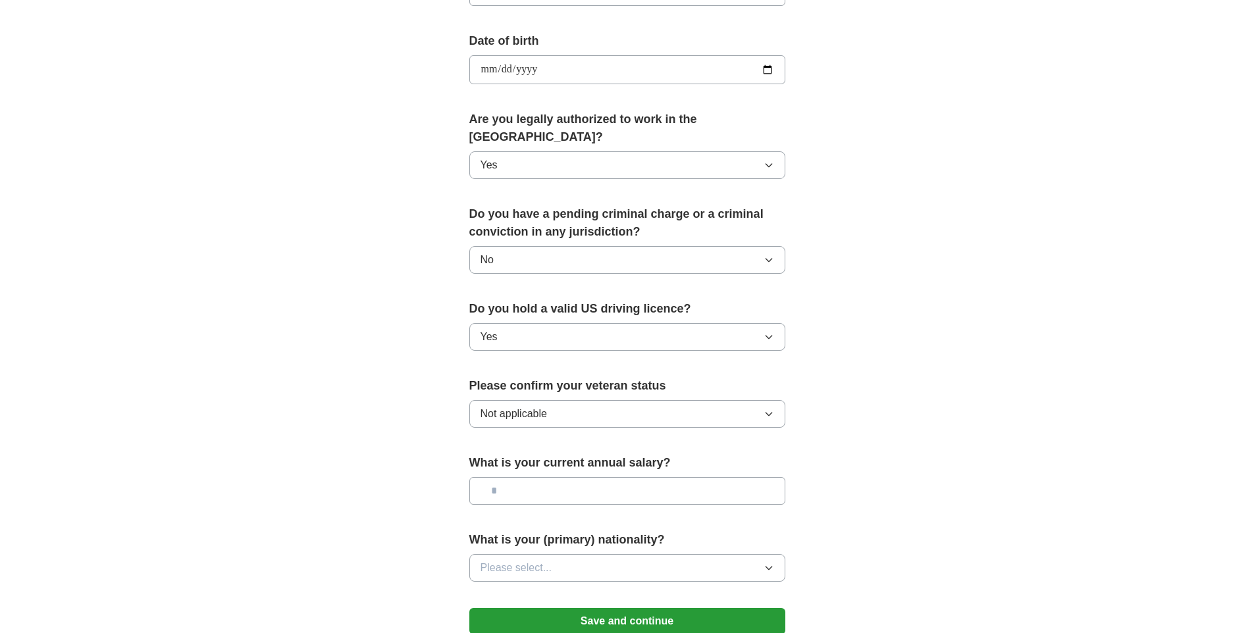
scroll to position [617, 0]
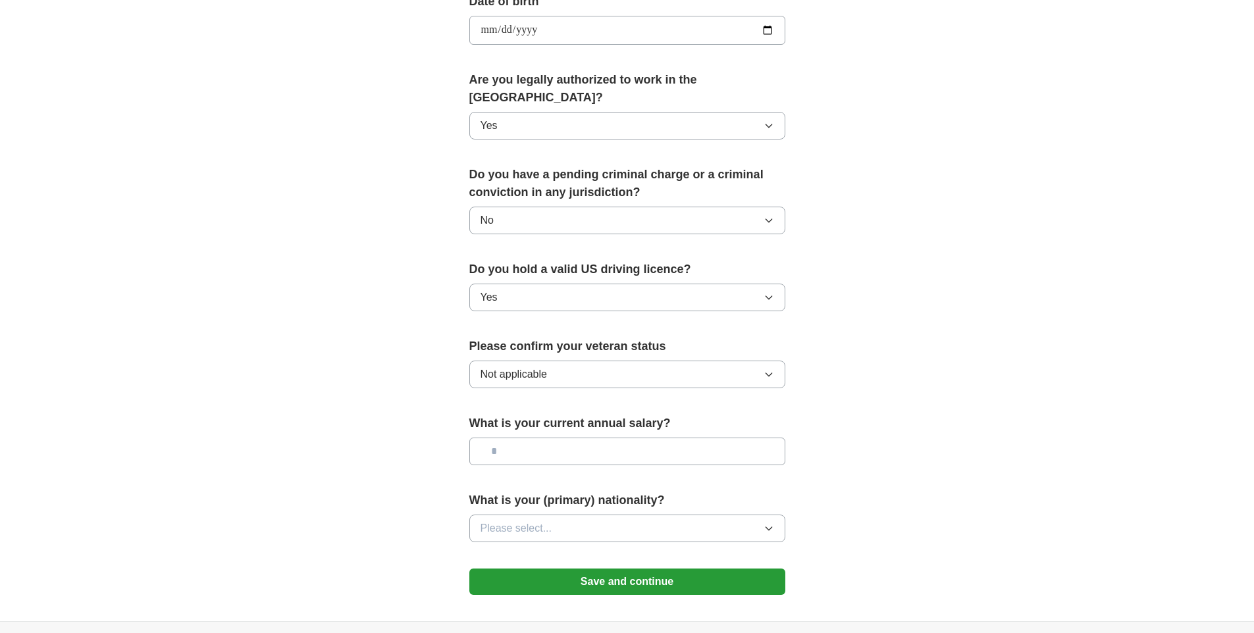
click at [540, 569] on button "Save and continue" at bounding box center [627, 582] width 316 height 26
